Goal: Task Accomplishment & Management: Manage account settings

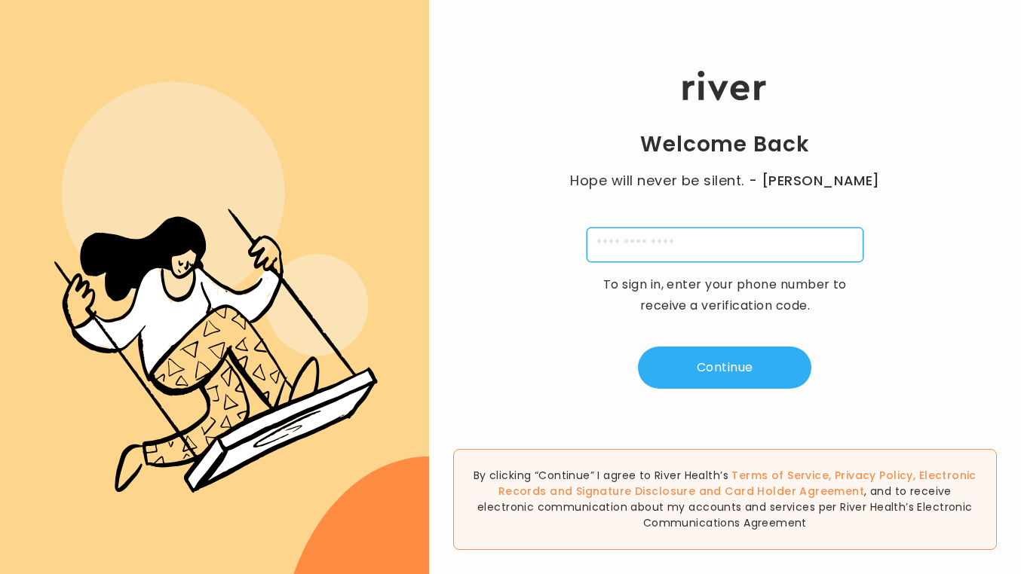
click at [637, 244] on input "tel" at bounding box center [725, 245] width 277 height 35
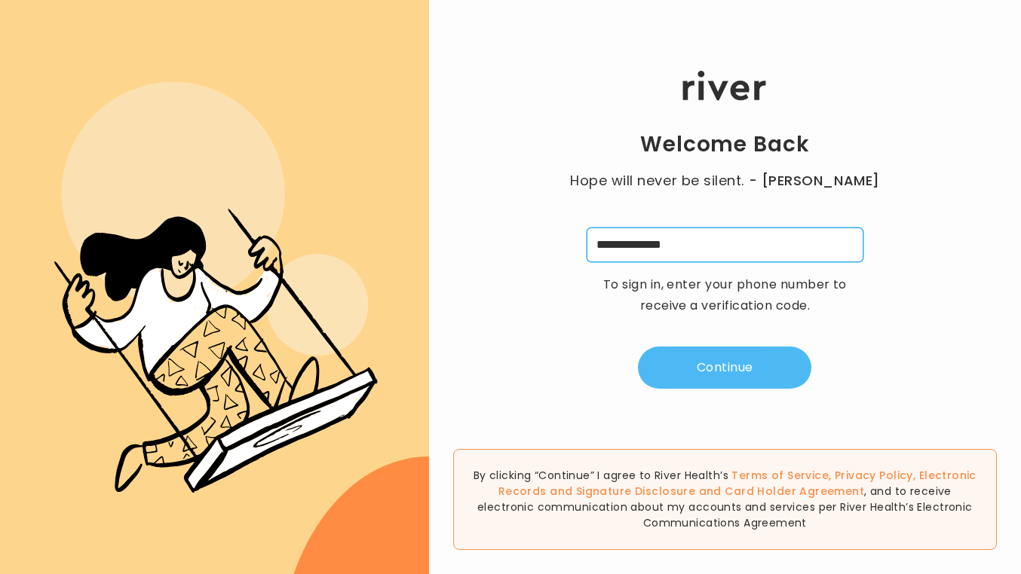
type input "**********"
click at [704, 365] on button "Continue" at bounding box center [724, 368] width 173 height 42
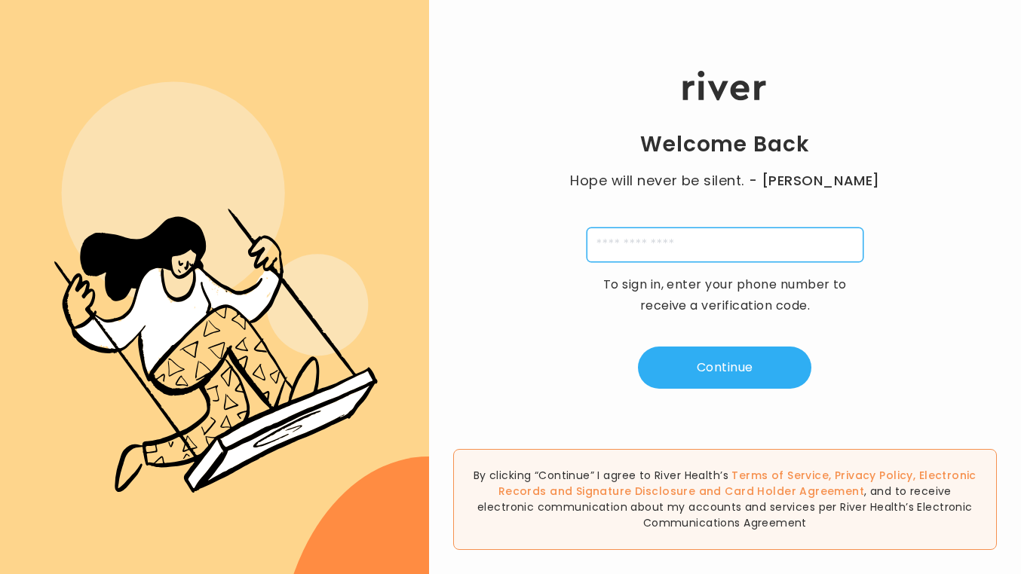
click at [647, 241] on input "tel" at bounding box center [725, 245] width 277 height 35
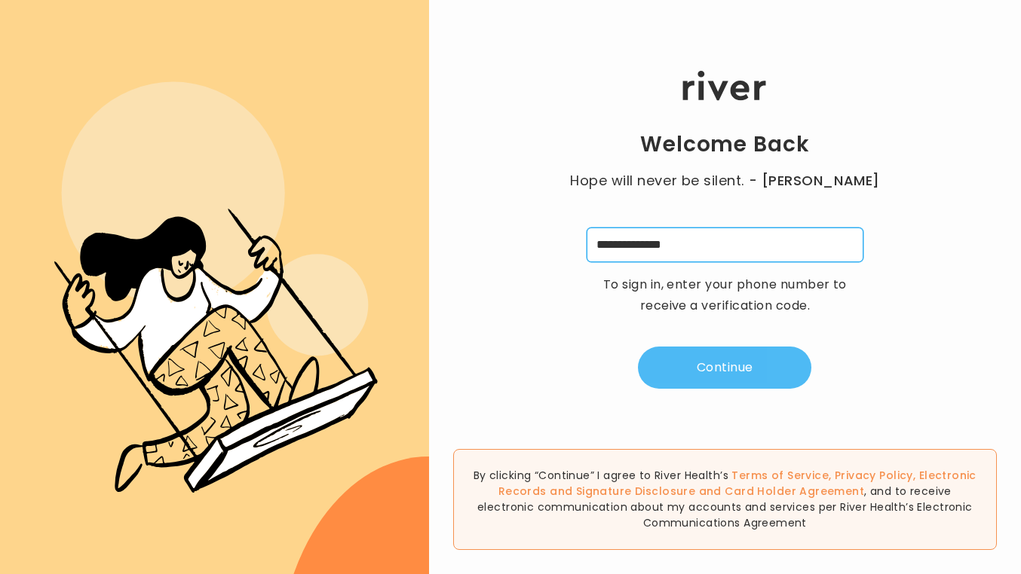
type input "**********"
click at [688, 375] on button "Continue" at bounding box center [724, 368] width 173 height 42
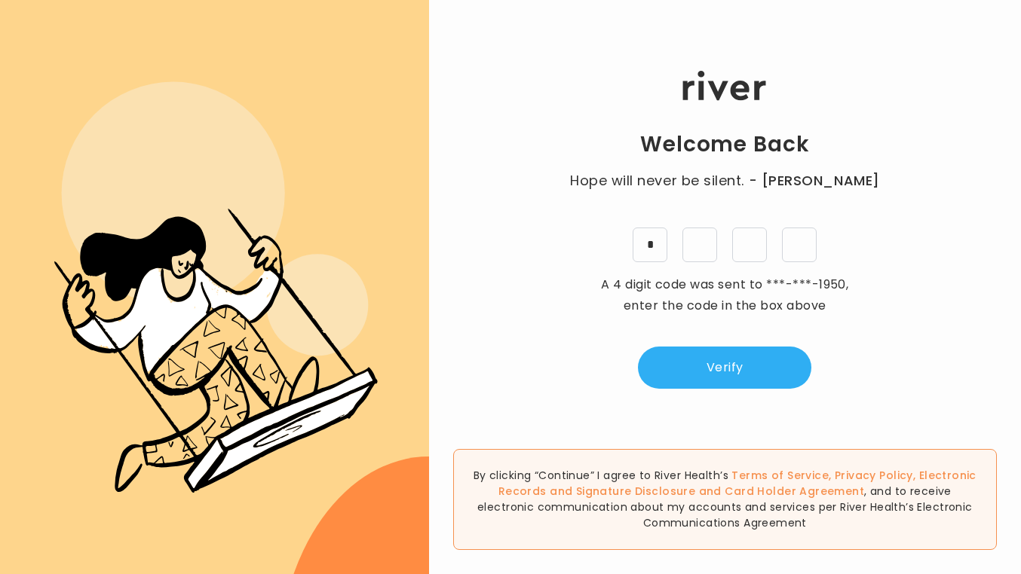
type input "*"
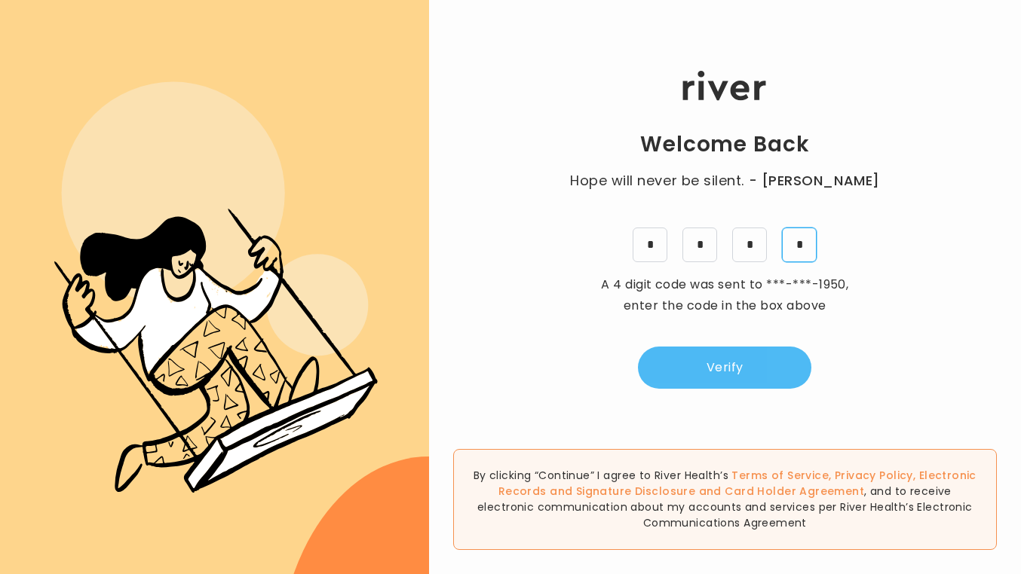
type input "*"
click at [707, 384] on button "Verify" at bounding box center [724, 368] width 173 height 42
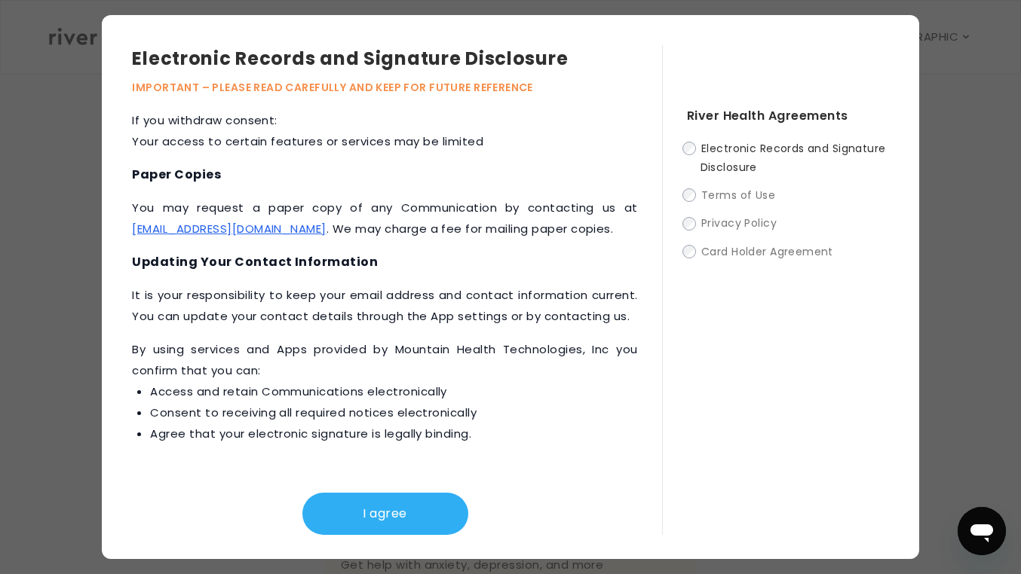
scroll to position [749, 0]
click at [383, 504] on button "I agree" at bounding box center [385, 514] width 166 height 42
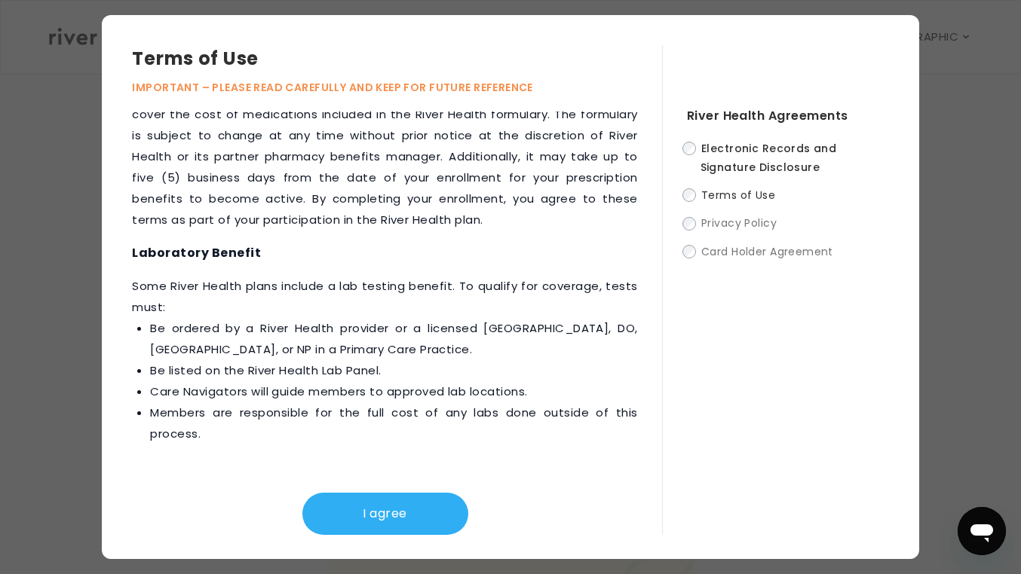
scroll to position [91, 0]
click at [397, 512] on button "I agree" at bounding box center [385, 514] width 166 height 42
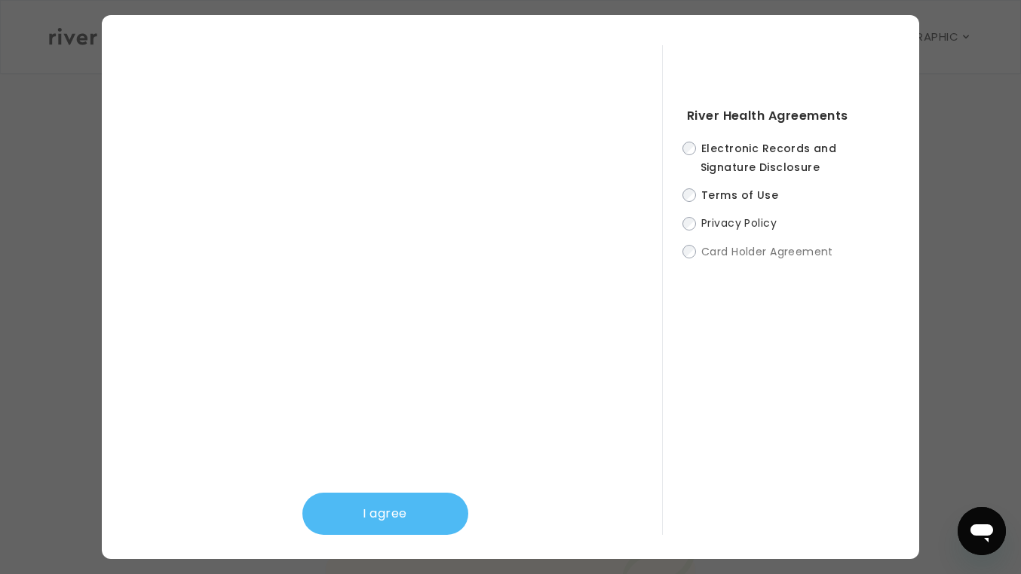
click at [380, 513] on button "I agree" at bounding box center [385, 514] width 166 height 42
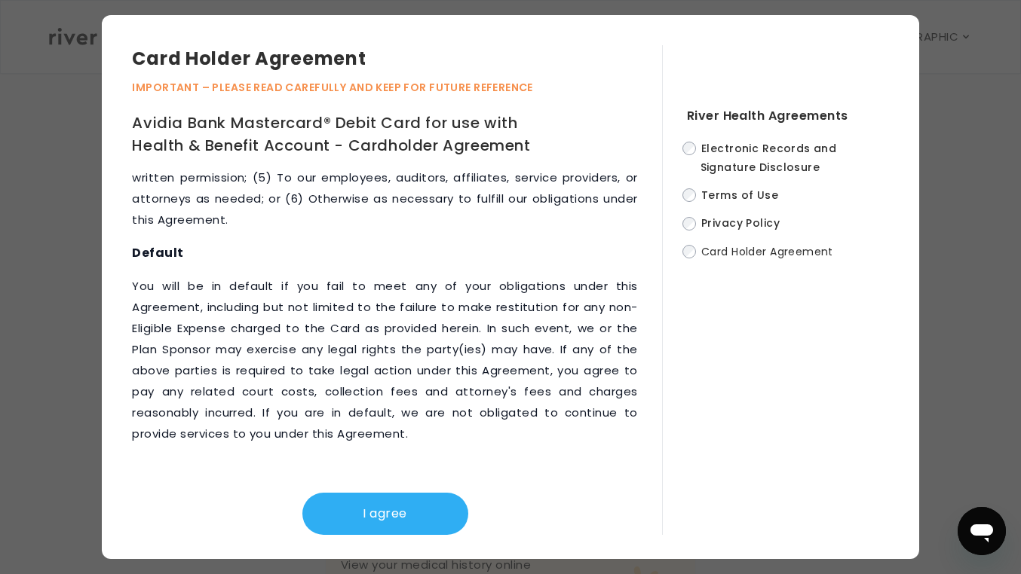
scroll to position [294, 0]
click at [352, 523] on button "I agree" at bounding box center [385, 514] width 166 height 42
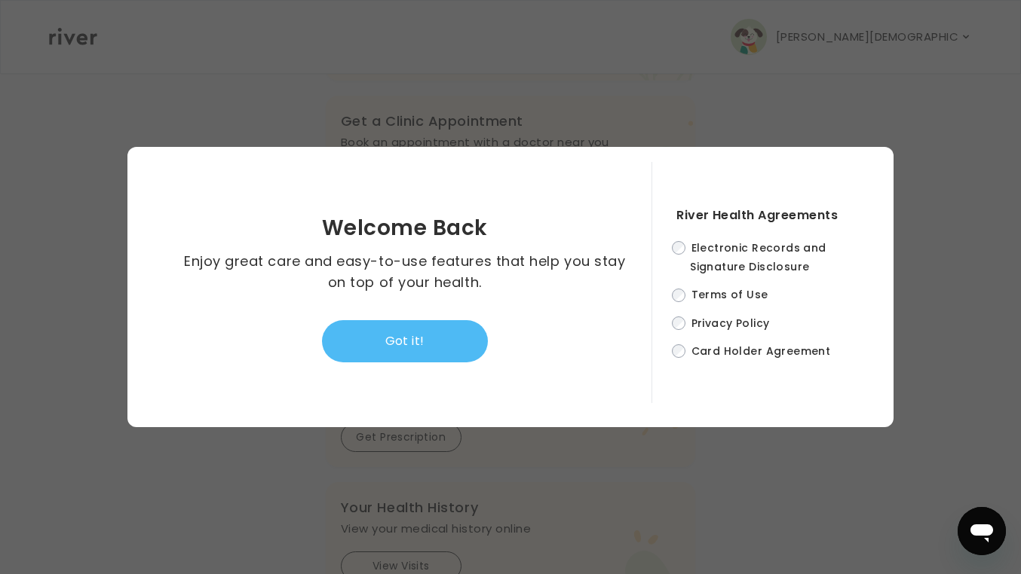
click at [395, 342] on button "Got it!" at bounding box center [405, 341] width 166 height 42
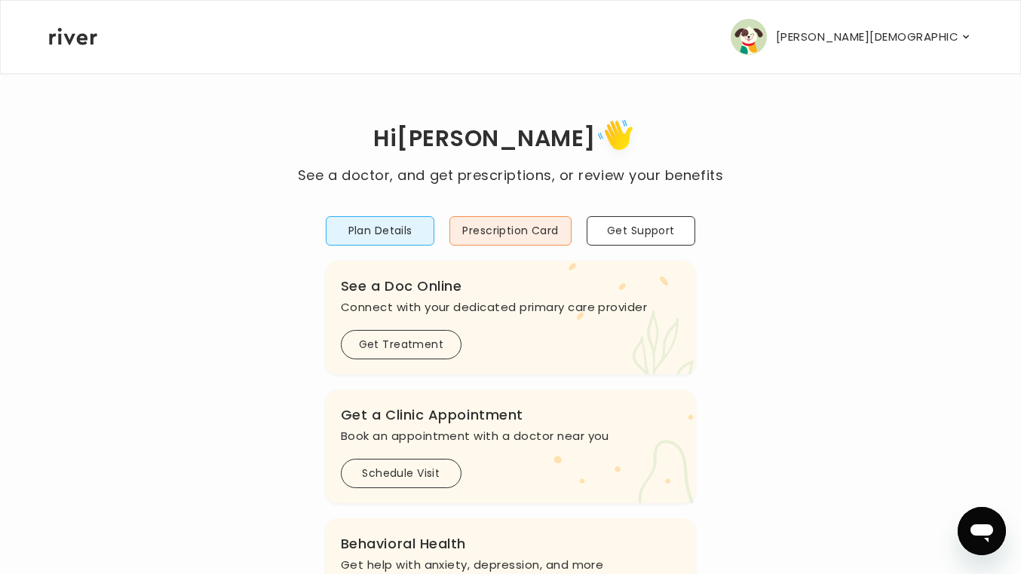
scroll to position [1, 0]
click at [954, 34] on p "LESLEE KIRKCONNELL" at bounding box center [868, 36] width 184 height 21
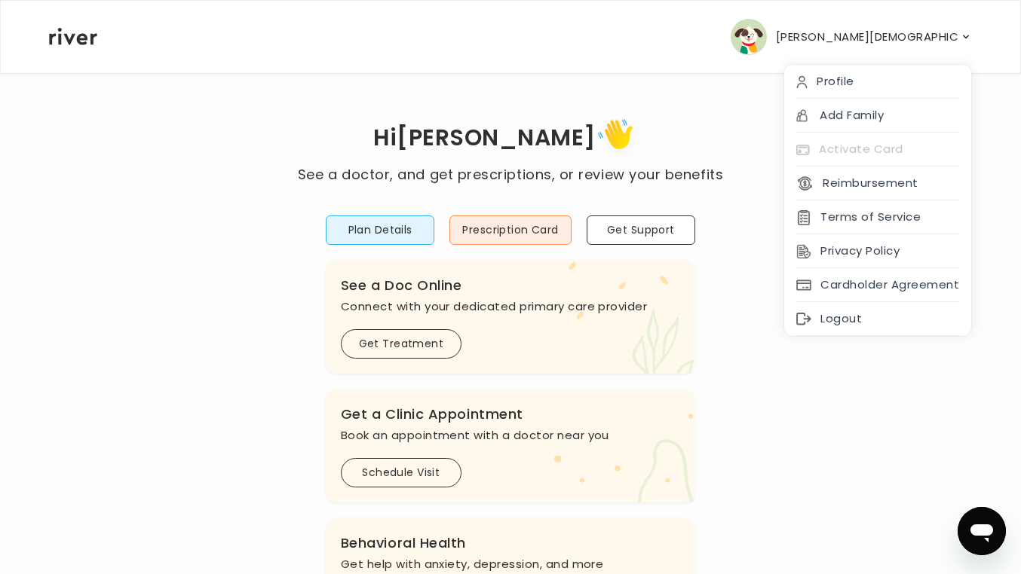
click at [954, 38] on p "LESLEE KIRKCONNELL" at bounding box center [868, 36] width 184 height 21
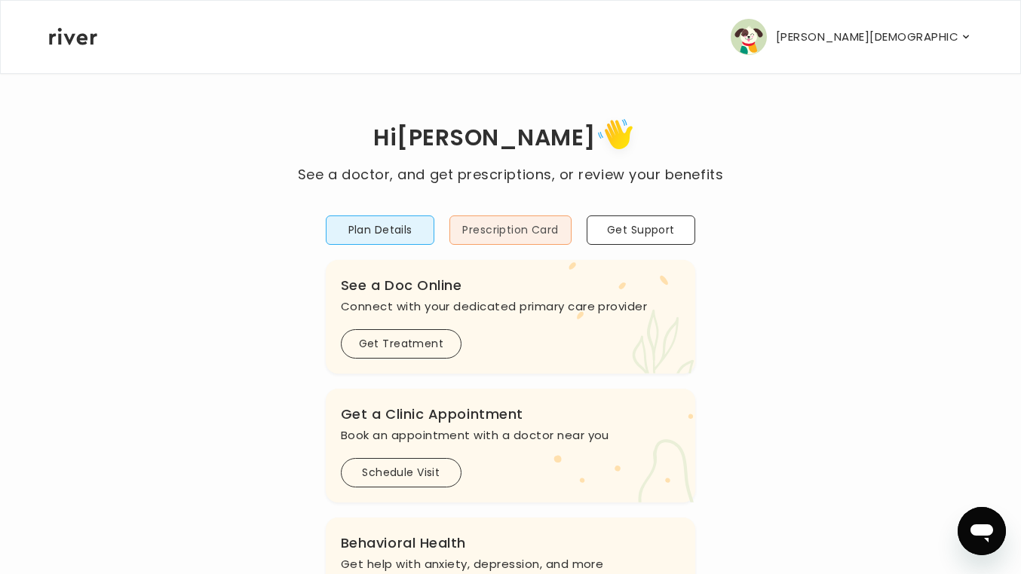
click at [479, 228] on button "Prescription Card" at bounding box center [509, 230] width 121 height 29
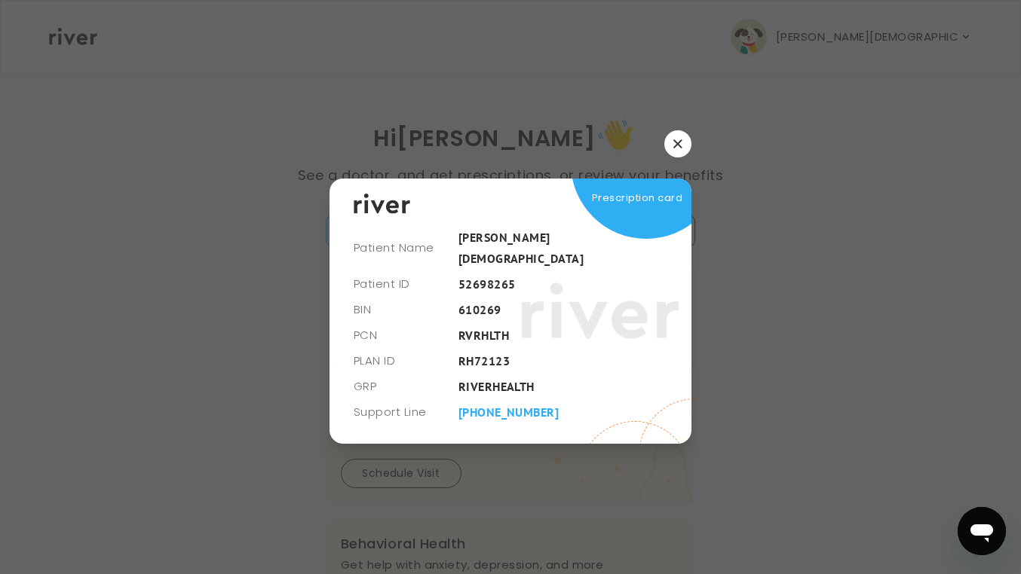
click at [681, 149] on icon "button" at bounding box center [677, 144] width 8 height 8
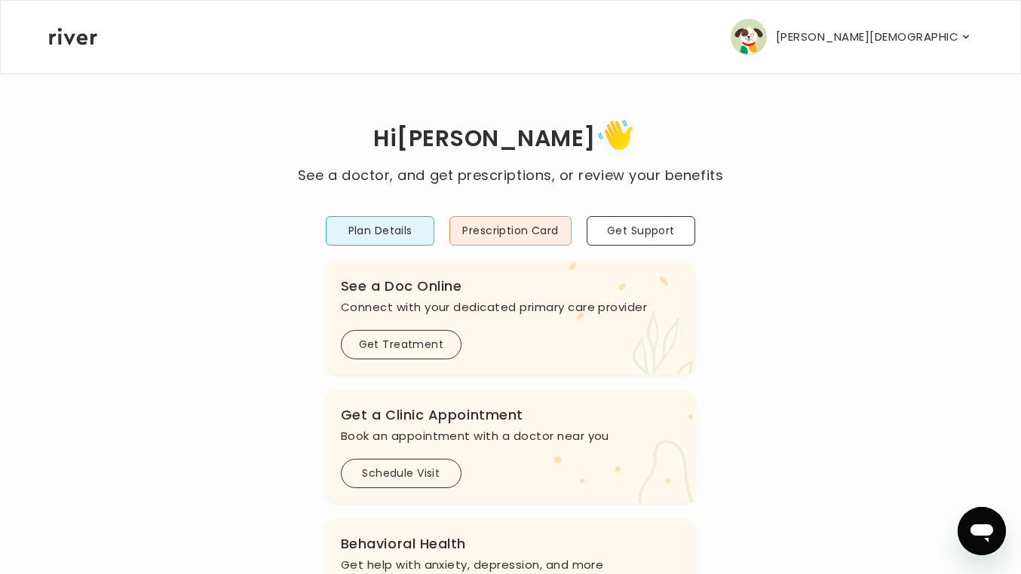
click at [916, 44] on p "LESLEE KIRKCONNELL" at bounding box center [868, 36] width 184 height 21
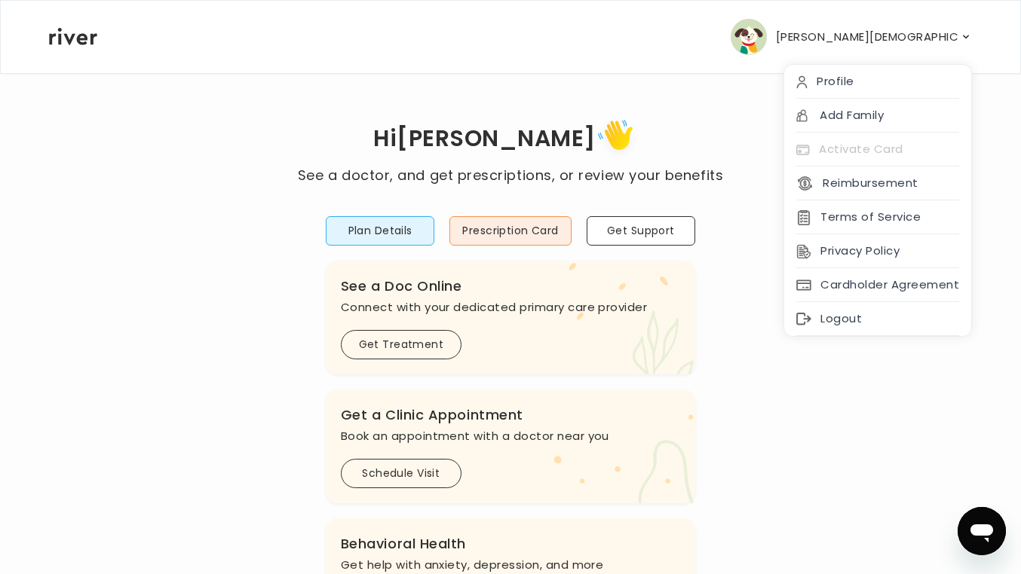
click at [764, 53] on div "LESLEE KIRKCONNELL Profile Add Family Activate Card Reimbursement Terms of Serv…" at bounding box center [510, 37] width 923 height 72
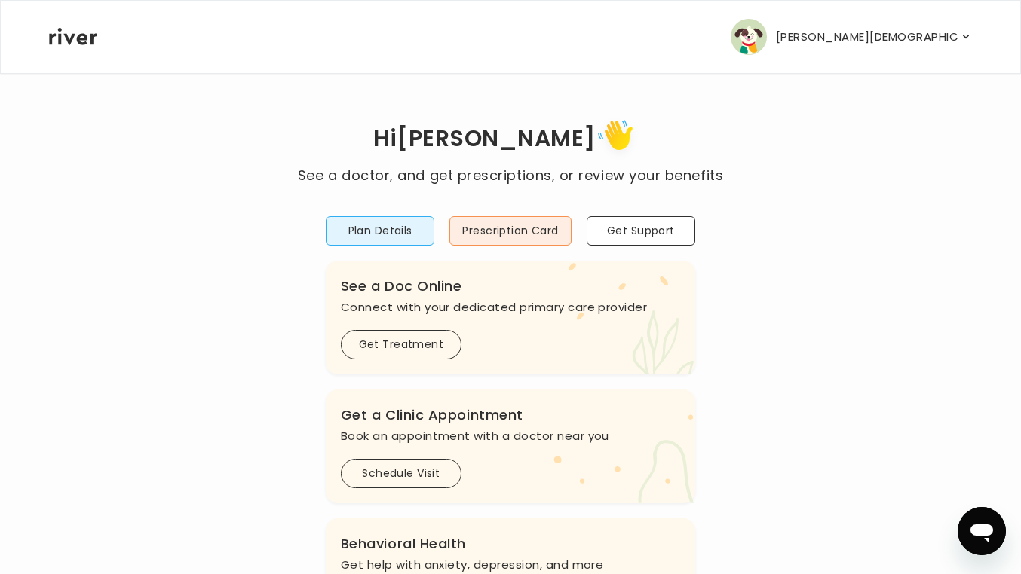
click at [893, 44] on p "LESLEE KIRKCONNELL" at bounding box center [868, 36] width 184 height 21
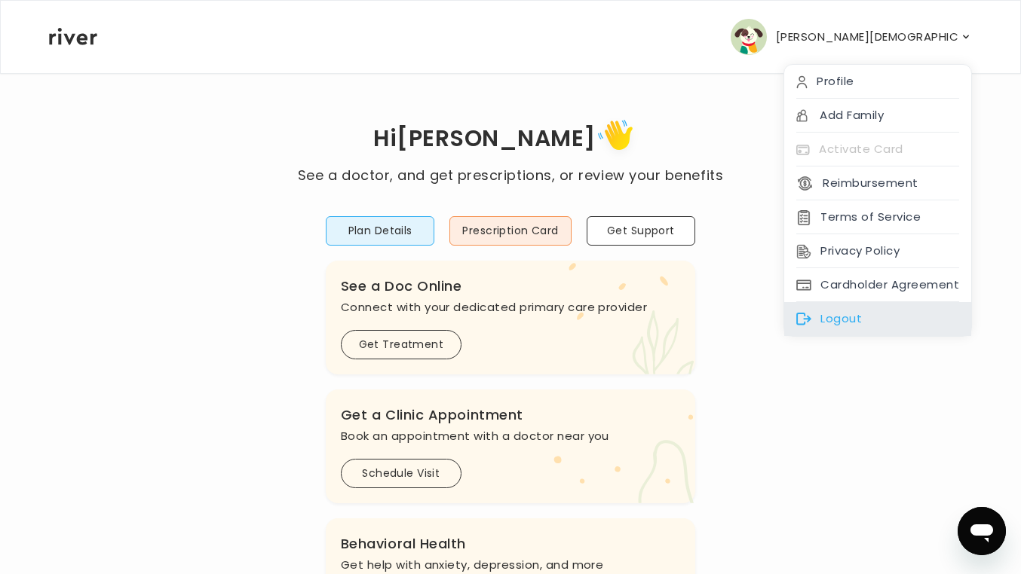
click at [845, 321] on div "Logout" at bounding box center [877, 319] width 187 height 34
